Goal: Answer question/provide support

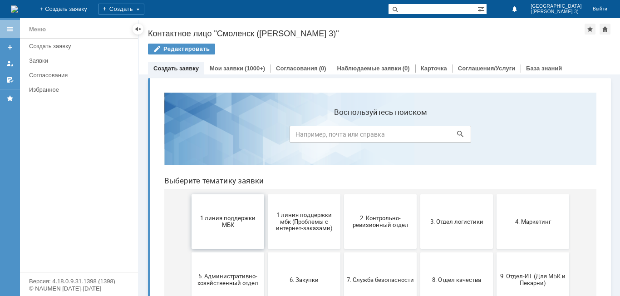
click at [232, 215] on span "1 линия поддержки МБК" at bounding box center [227, 222] width 67 height 14
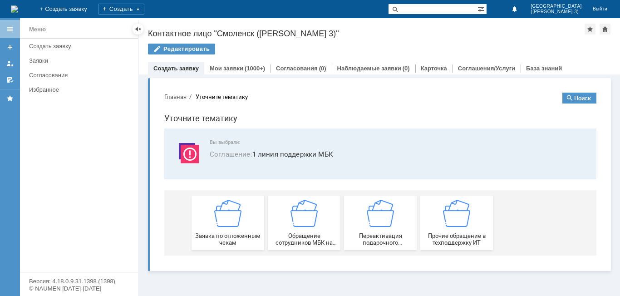
click at [232, 215] on img at bounding box center [227, 213] width 27 height 27
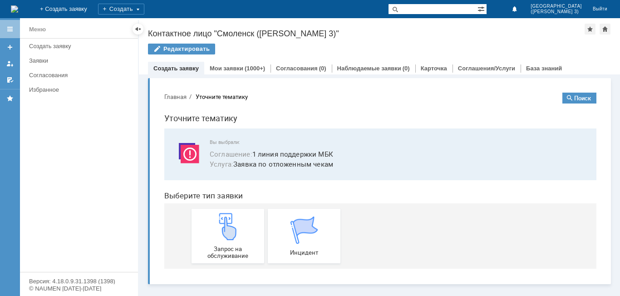
click at [232, 215] on img at bounding box center [227, 226] width 27 height 27
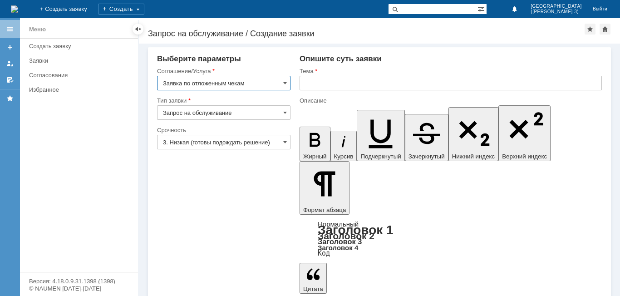
click at [317, 86] on input "text" at bounding box center [450, 83] width 302 height 15
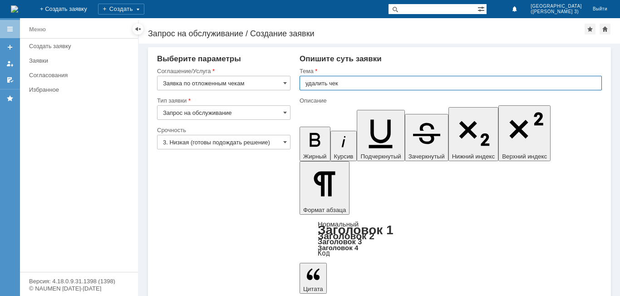
type input "удалить чек"
drag, startPoint x: 315, startPoint y: 2227, endPoint x: 321, endPoint y: 2227, distance: 5.9
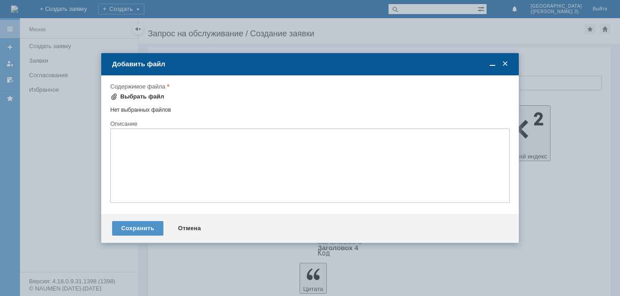
click at [140, 96] on div "Выбрать файл" at bounding box center [142, 96] width 44 height 7
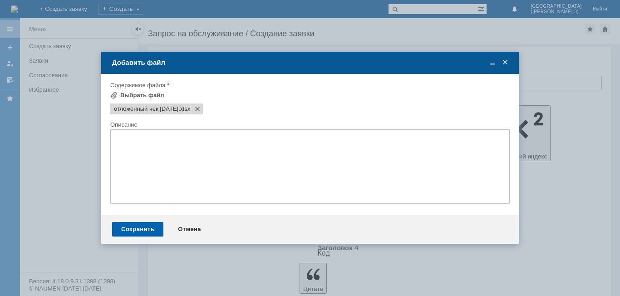
click at [148, 226] on div "Сохранить" at bounding box center [137, 229] width 51 height 15
